Goal: Navigation & Orientation: Understand site structure

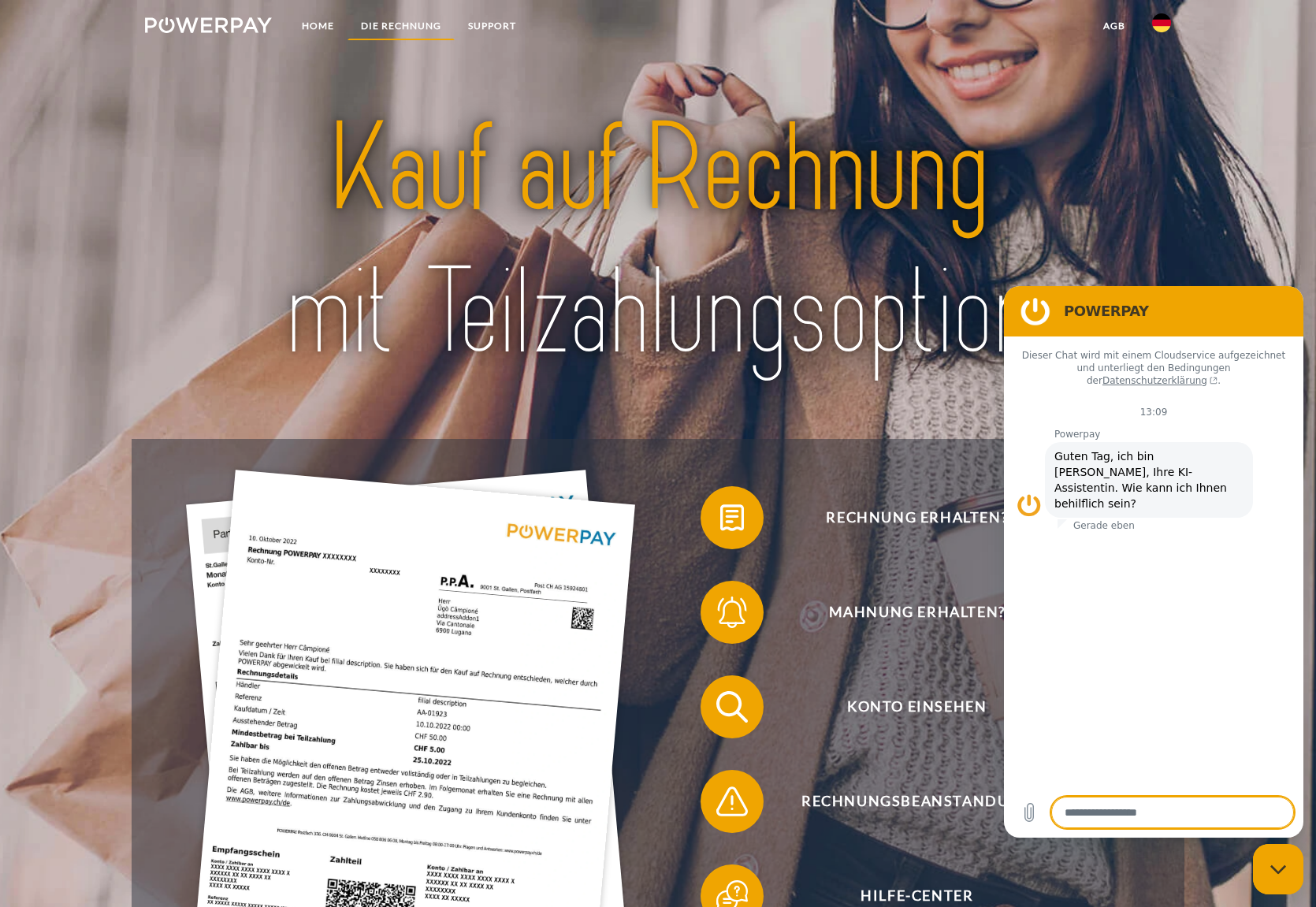
click at [368, 23] on link "DIE RECHNUNG" at bounding box center [400, 26] width 107 height 28
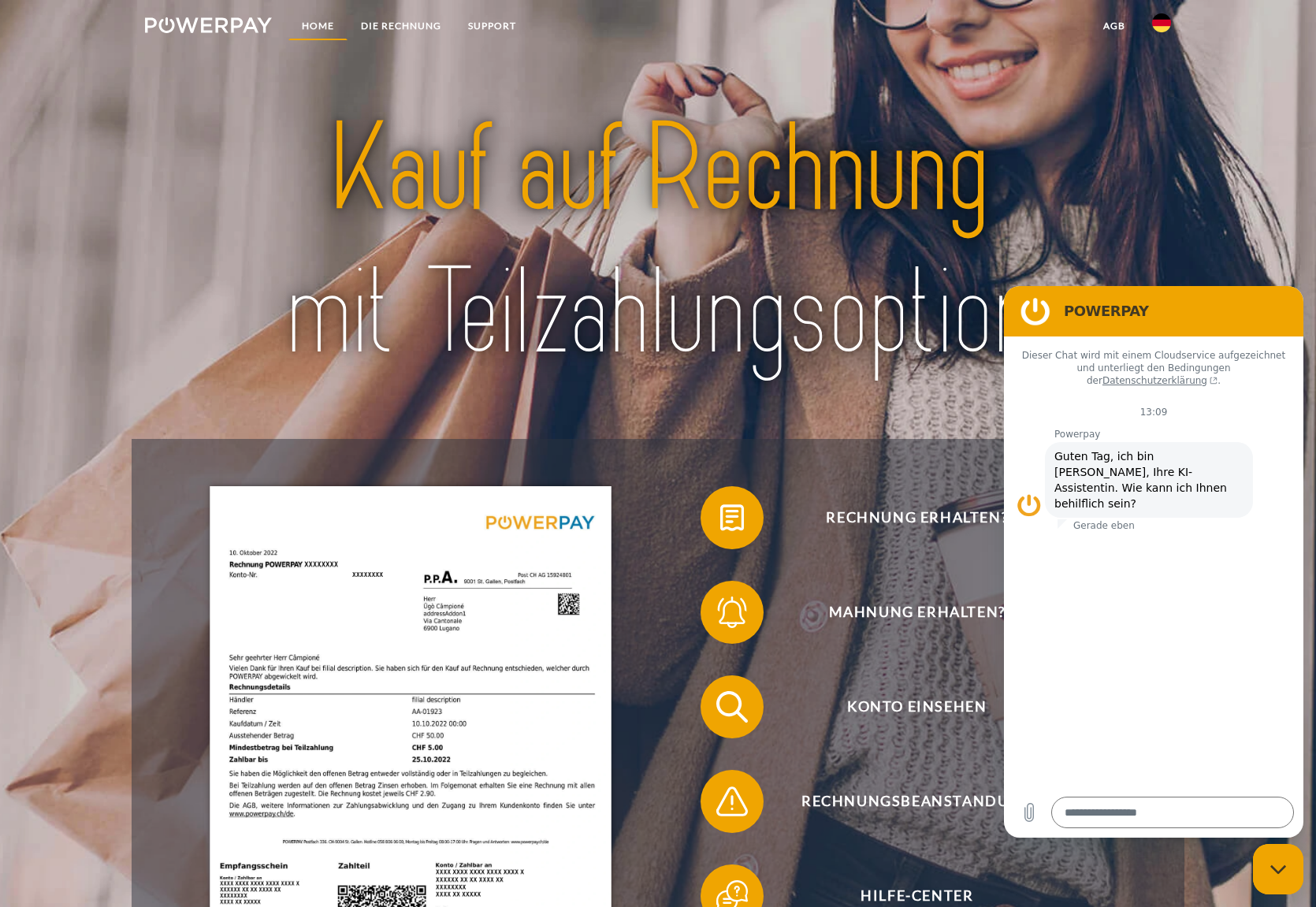
click at [328, 26] on link "Home" at bounding box center [318, 26] width 59 height 28
click at [197, 19] on img at bounding box center [208, 25] width 127 height 16
click at [326, 21] on link "Home" at bounding box center [318, 26] width 59 height 28
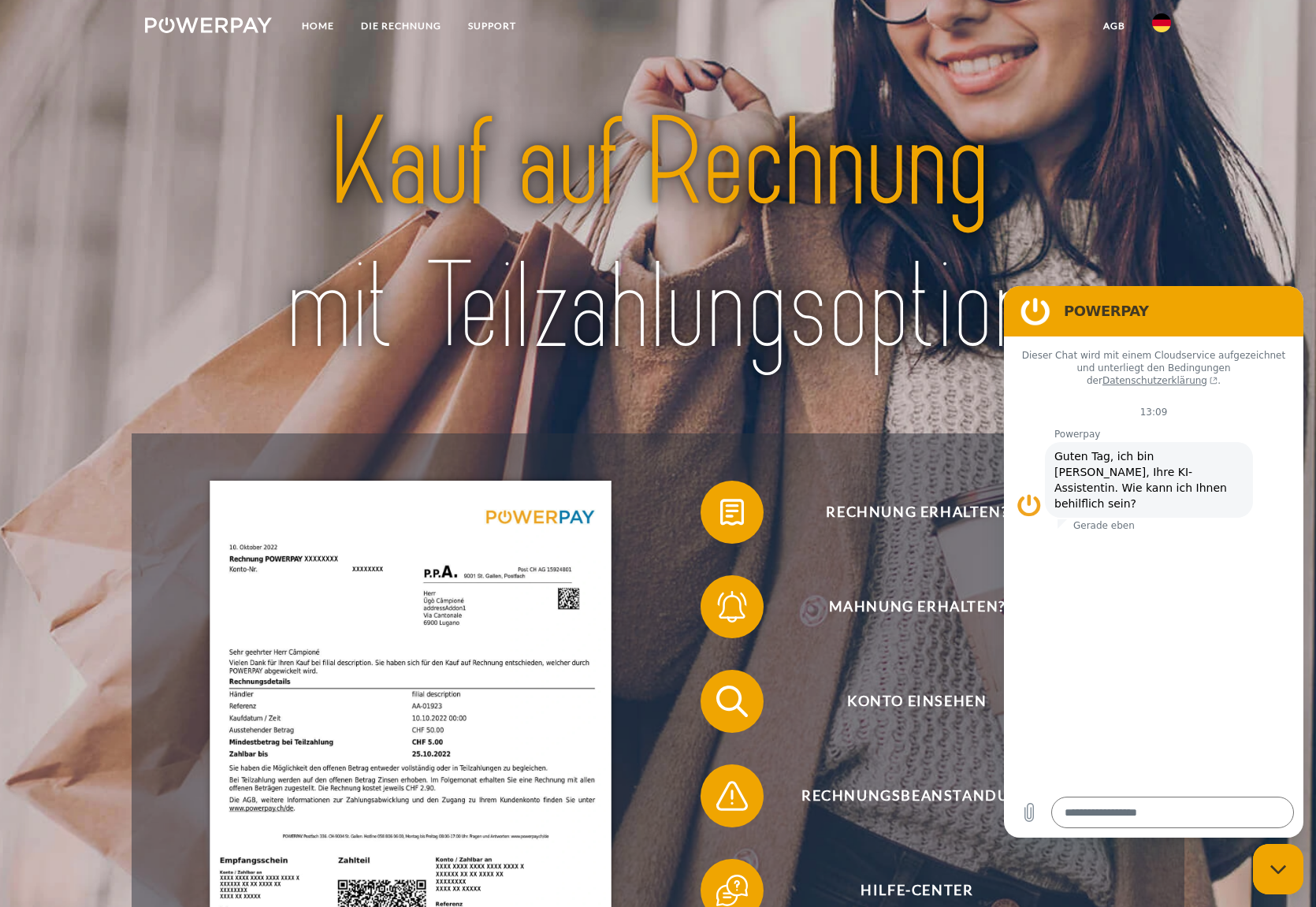
scroll to position [237, 0]
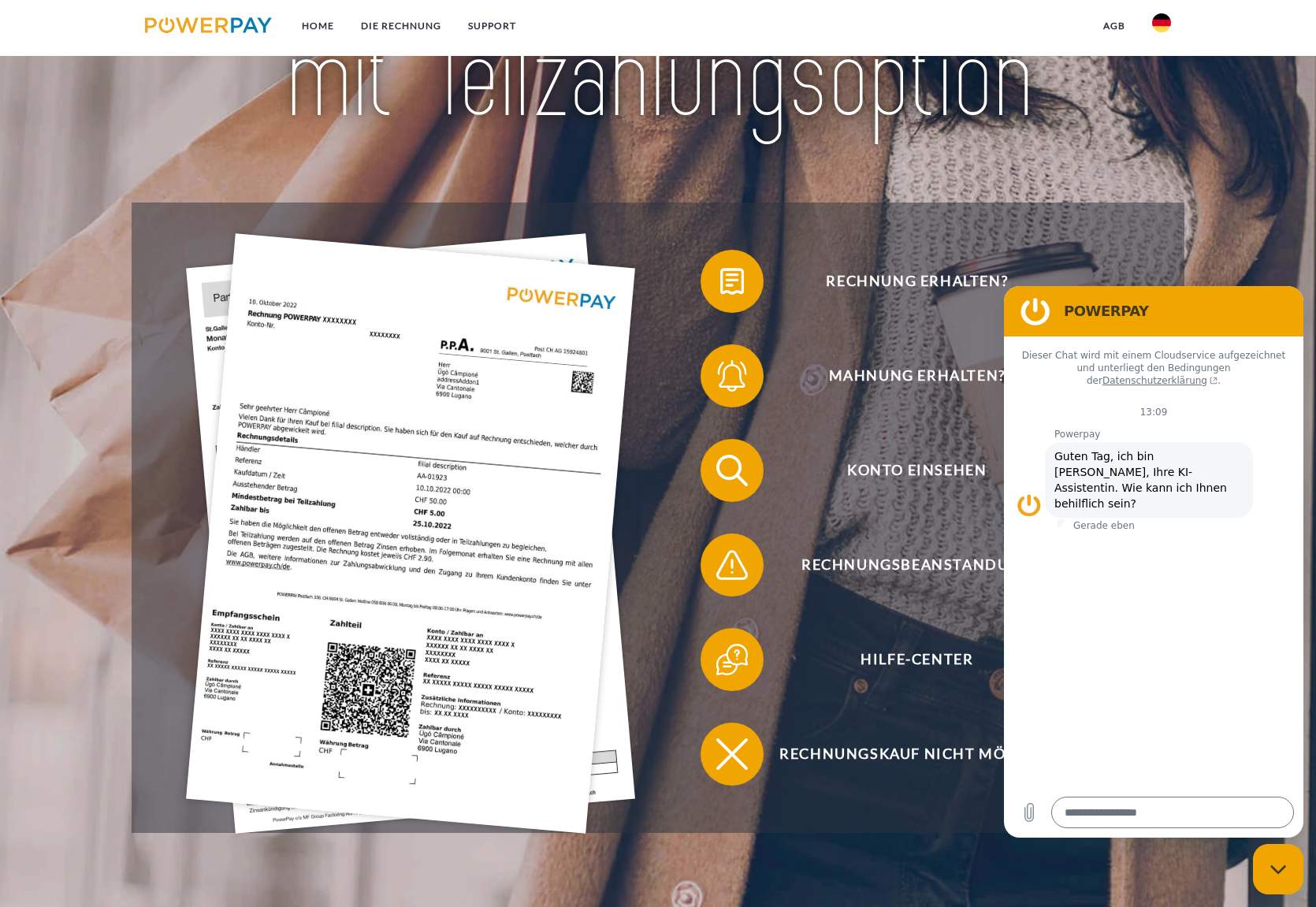
click at [1280, 881] on div "Messaging-Fenster schließen" at bounding box center [1278, 870] width 47 height 47
type textarea "*"
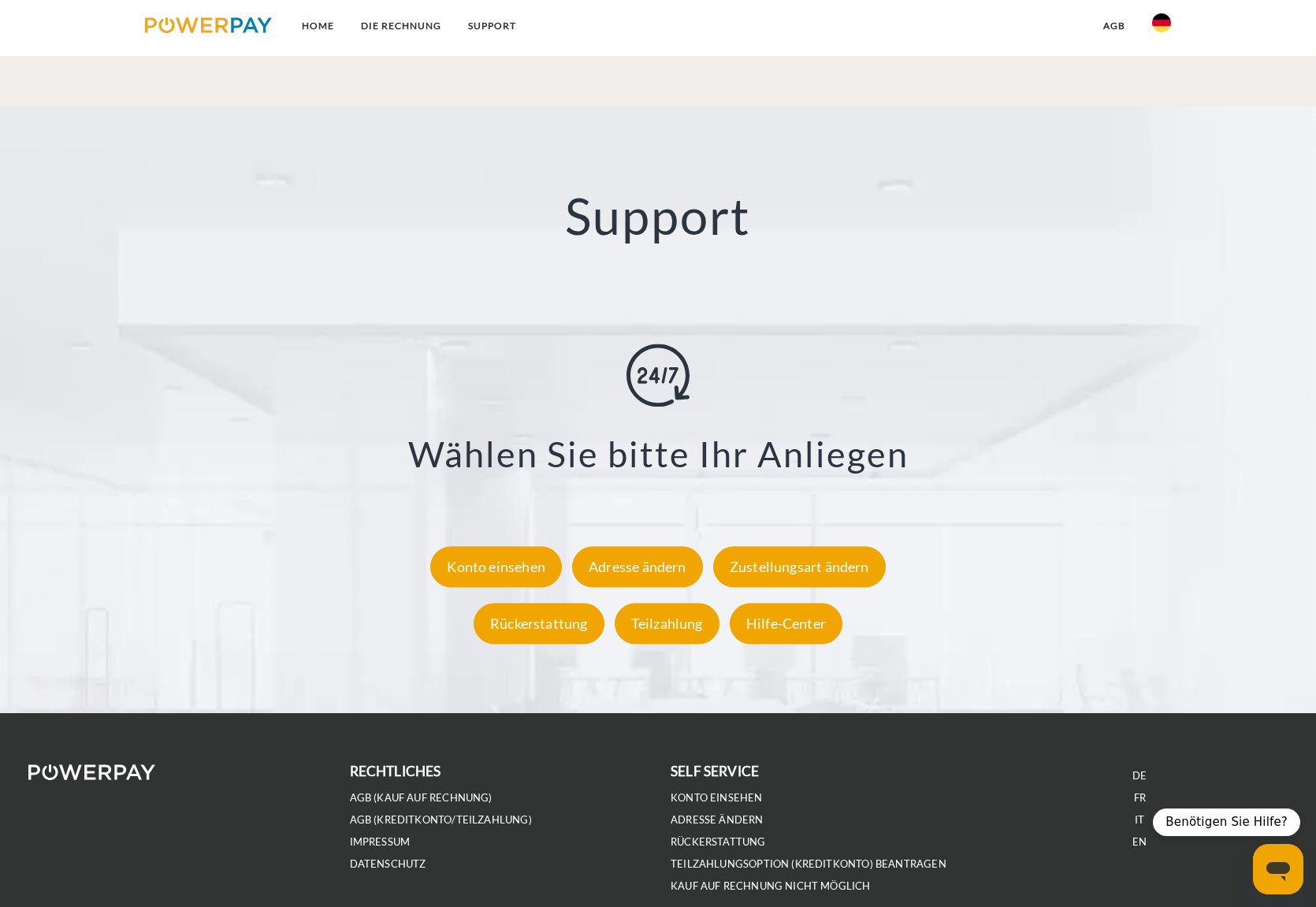
scroll to position [2848, 0]
